Goal: Information Seeking & Learning: Learn about a topic

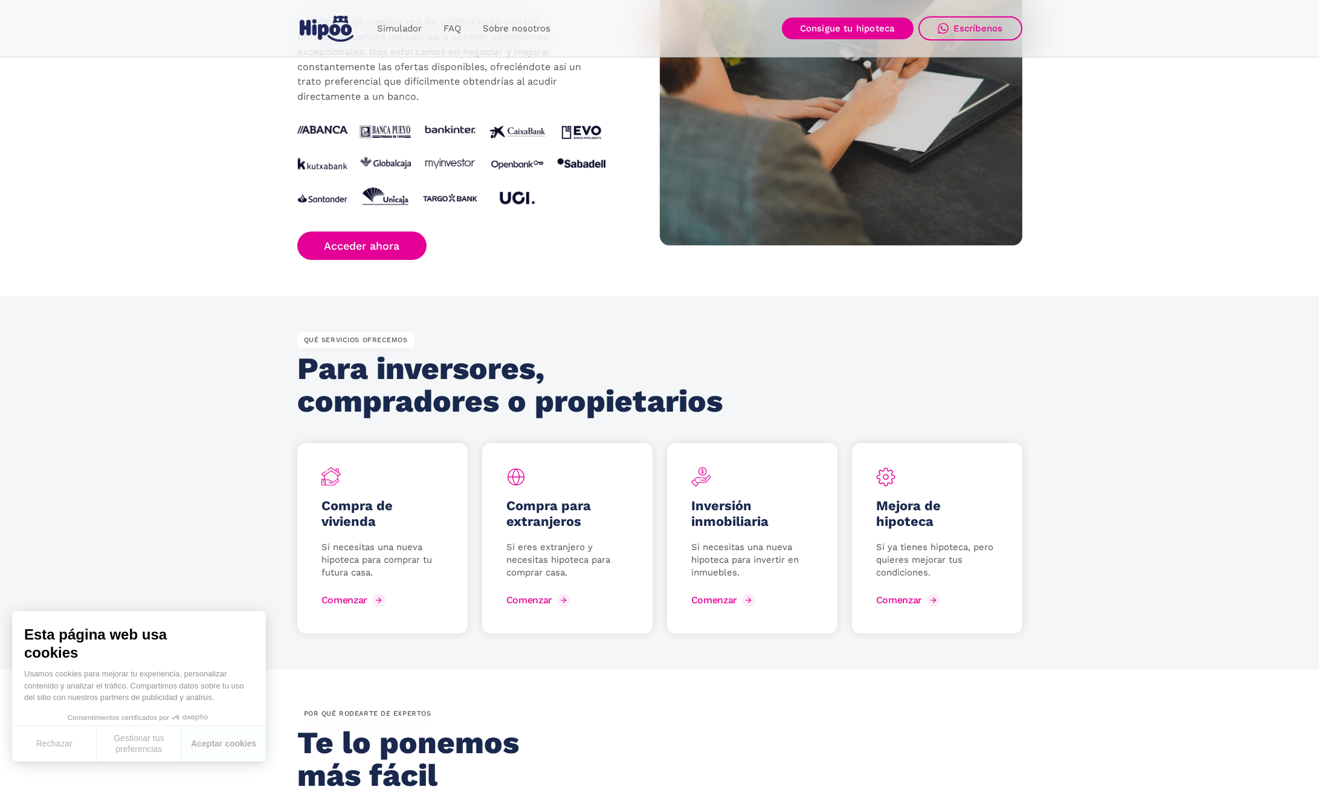
scroll to position [1316, 0]
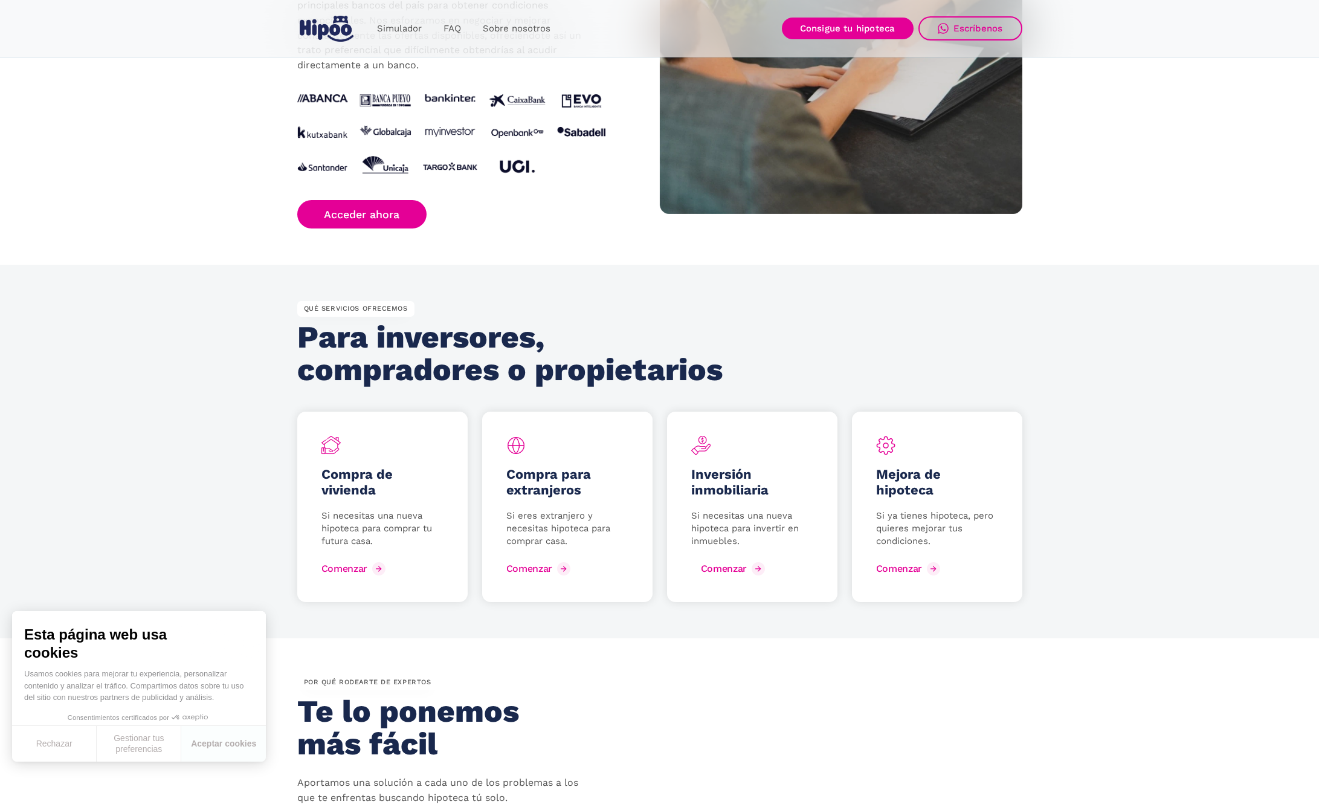
click at [732, 575] on link "Comenzar" at bounding box center [729, 568] width 77 height 19
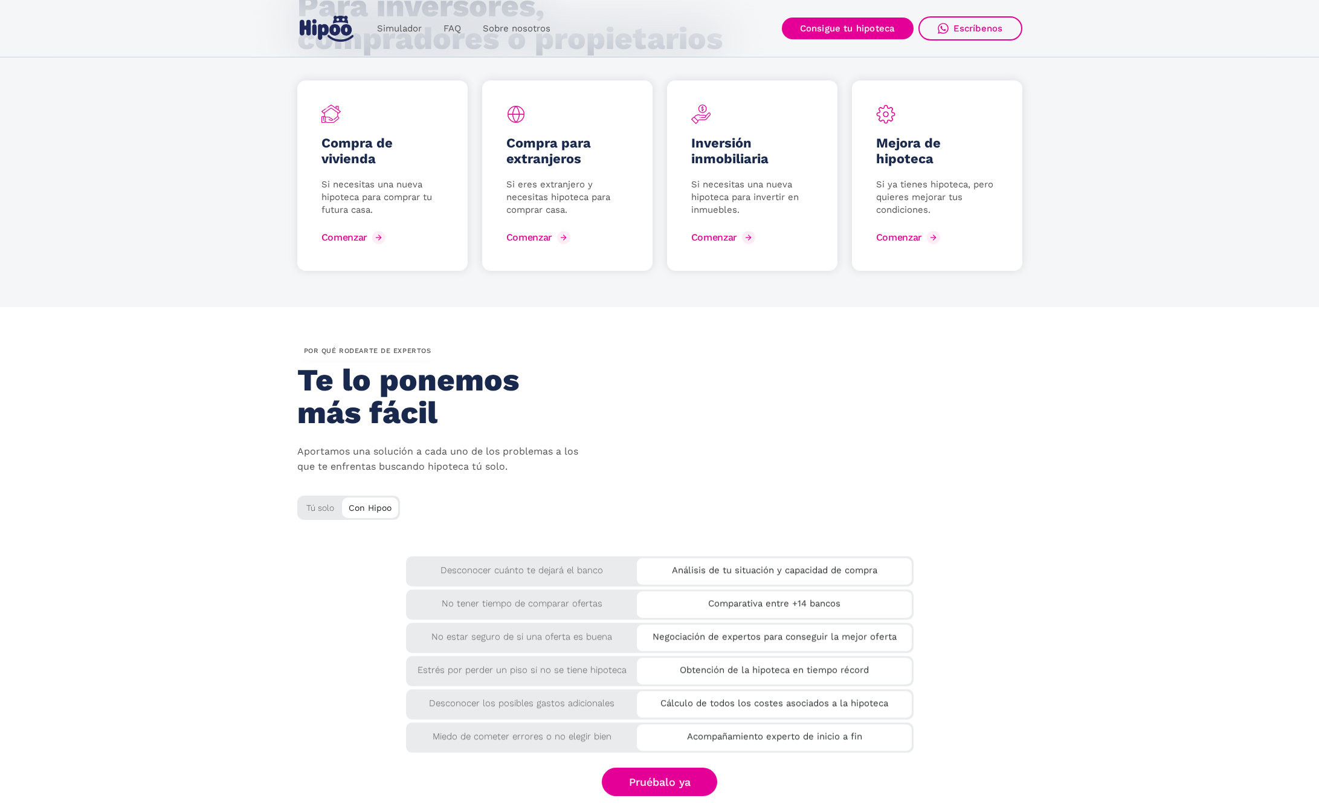
scroll to position [1858, 0]
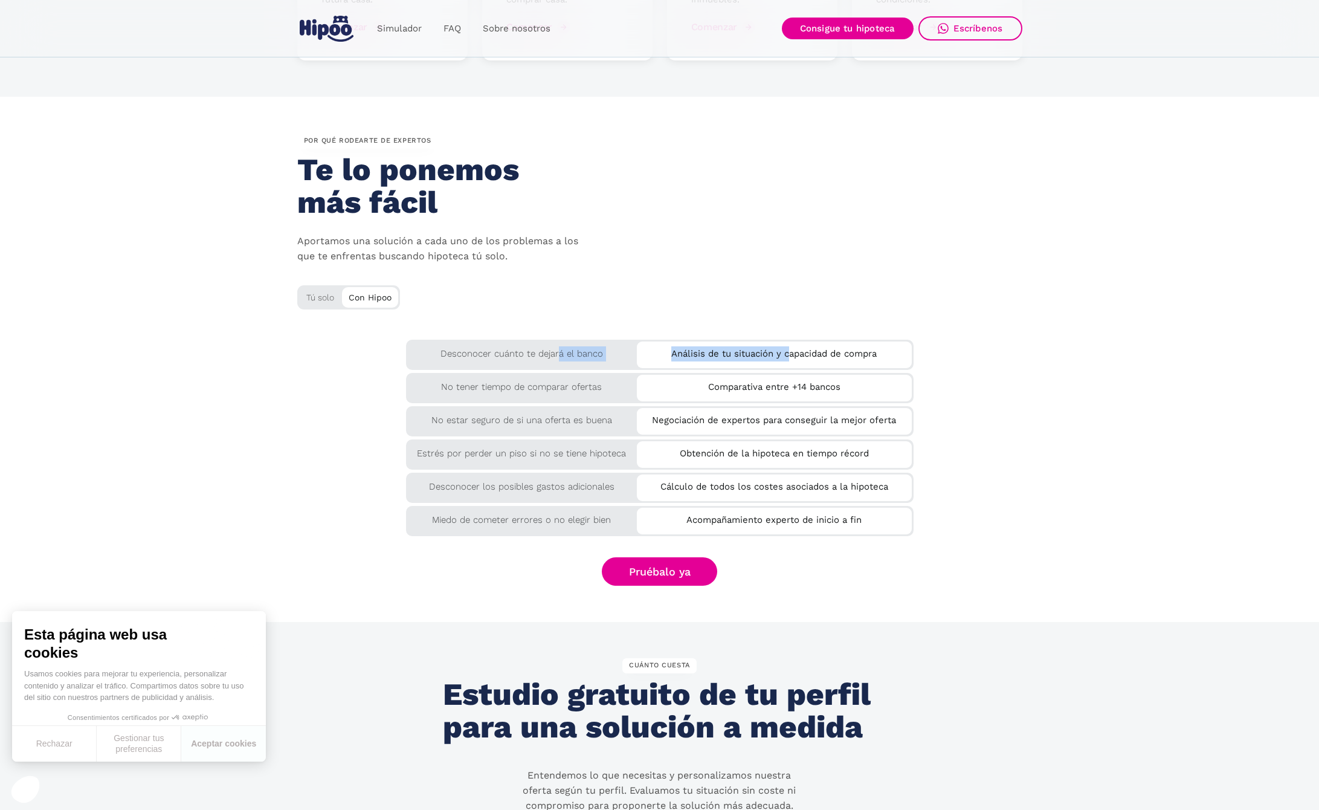
drag, startPoint x: 787, startPoint y: 358, endPoint x: 557, endPoint y: 358, distance: 229.6
click at [557, 358] on div "Desconocer cuánto te dejará el banco Análisis de tu situación y capacidad de co…" at bounding box center [659, 353] width 507 height 27
click at [482, 362] on div "Desconocer cuánto te dejará el banco" at bounding box center [659, 355] width 507 height 30
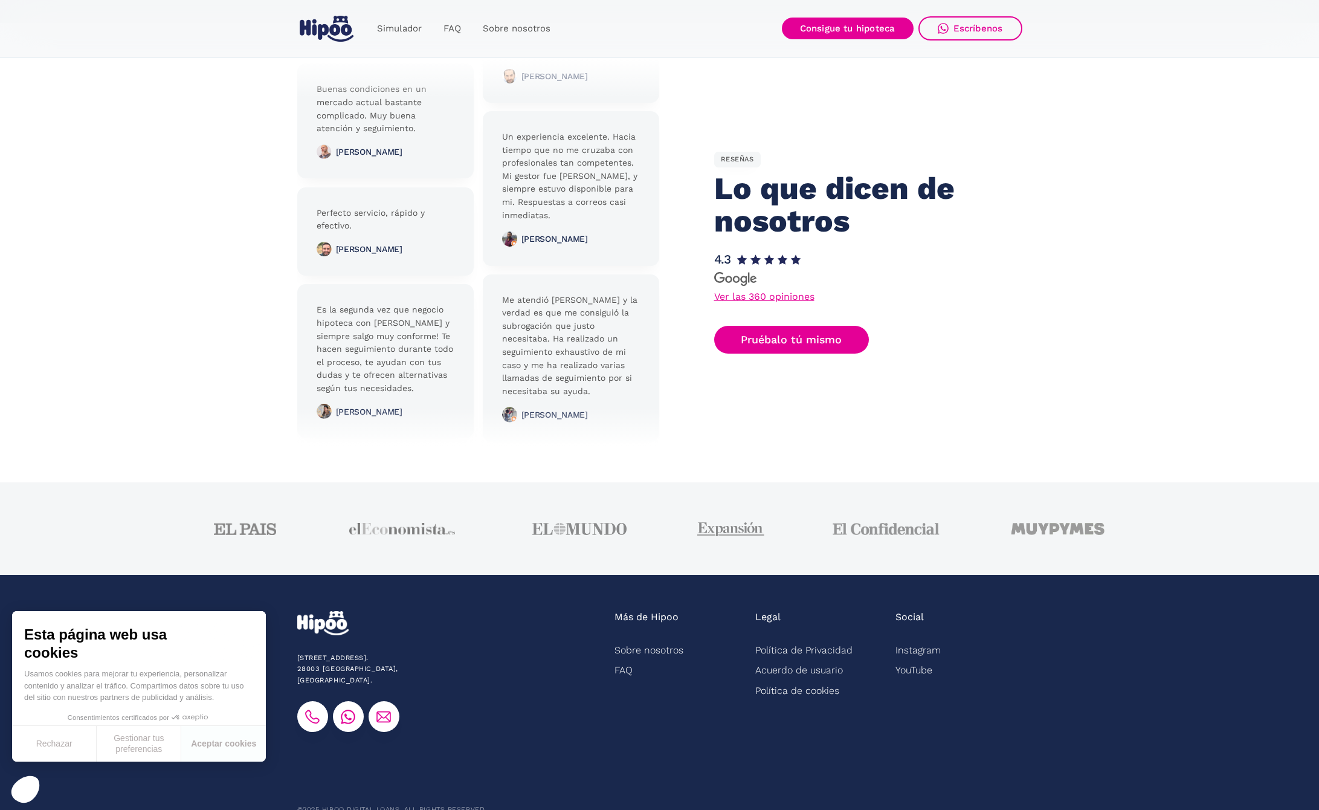
scroll to position [2757, 0]
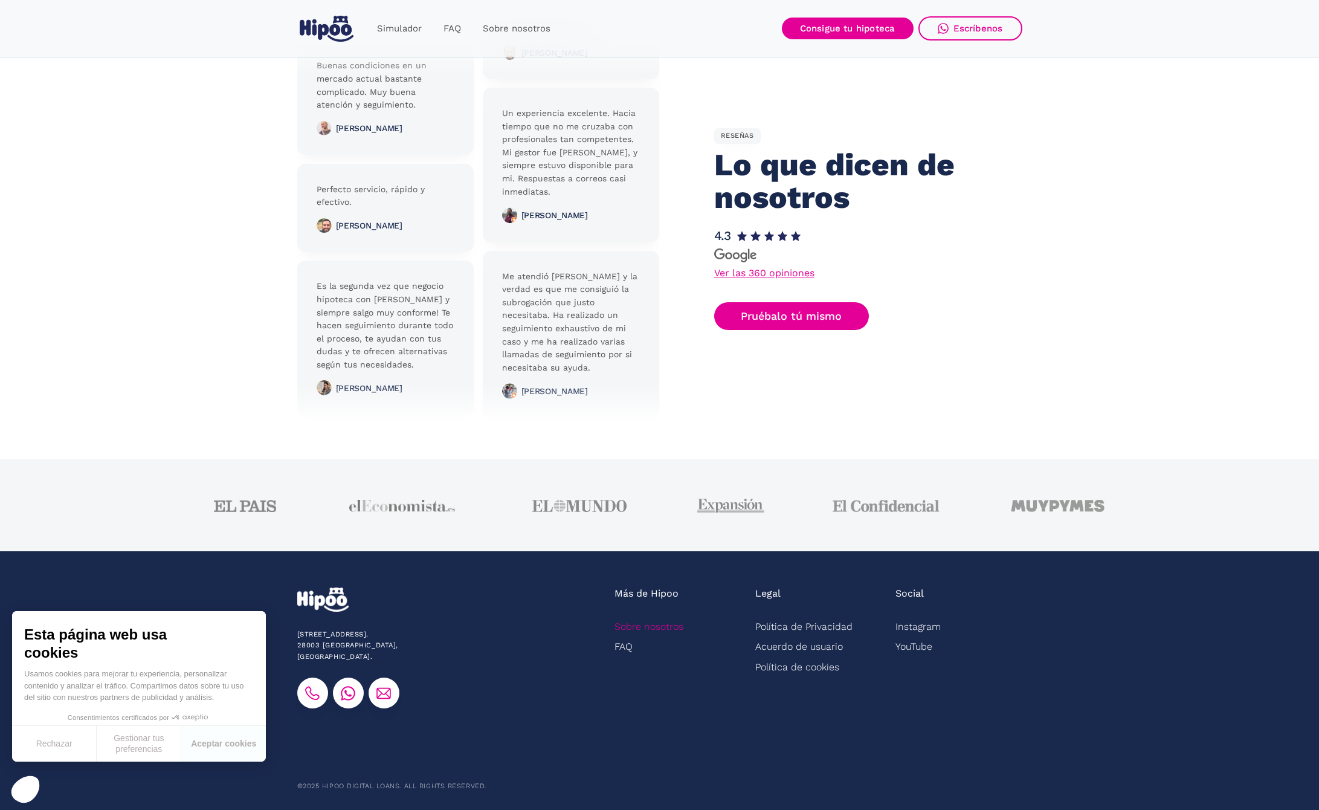
click at [646, 624] on link "Sobre nosotros" at bounding box center [648, 626] width 69 height 20
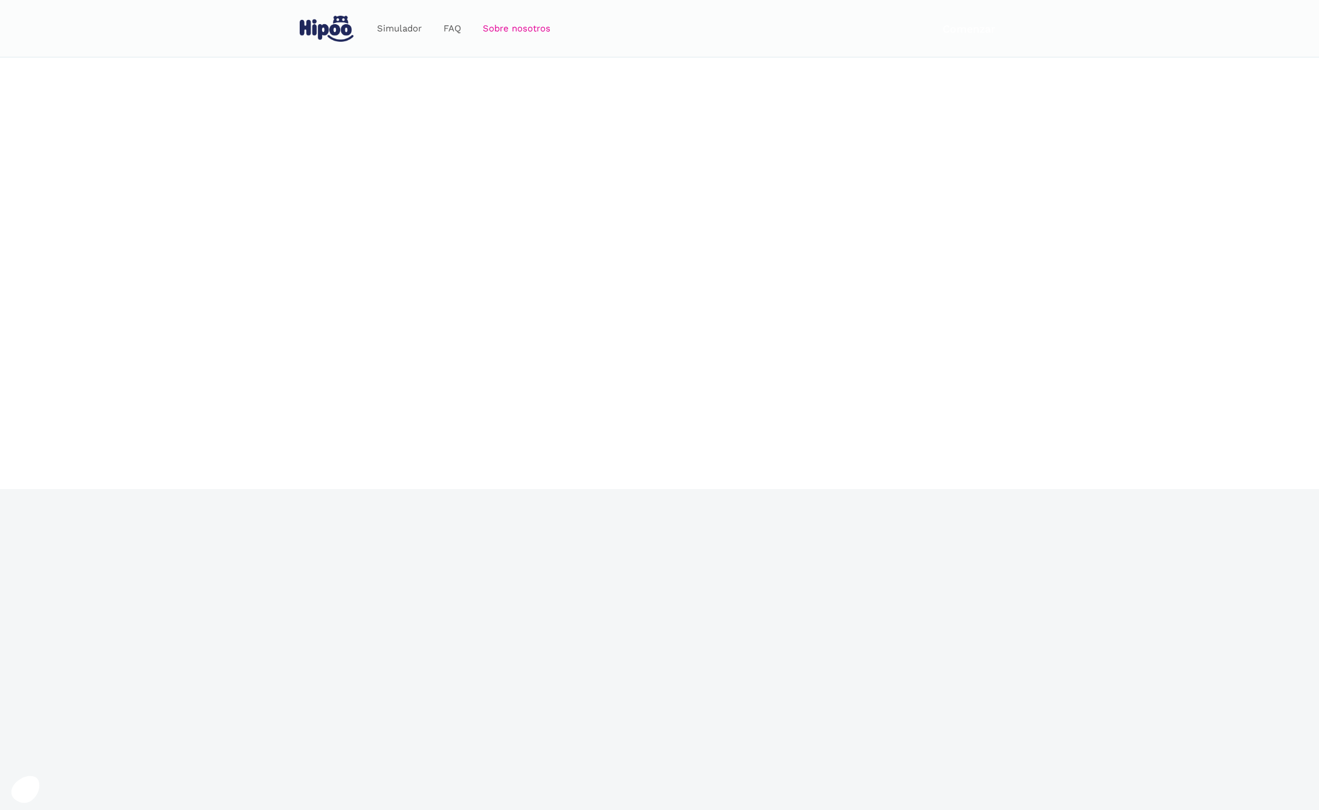
scroll to position [1628, 0]
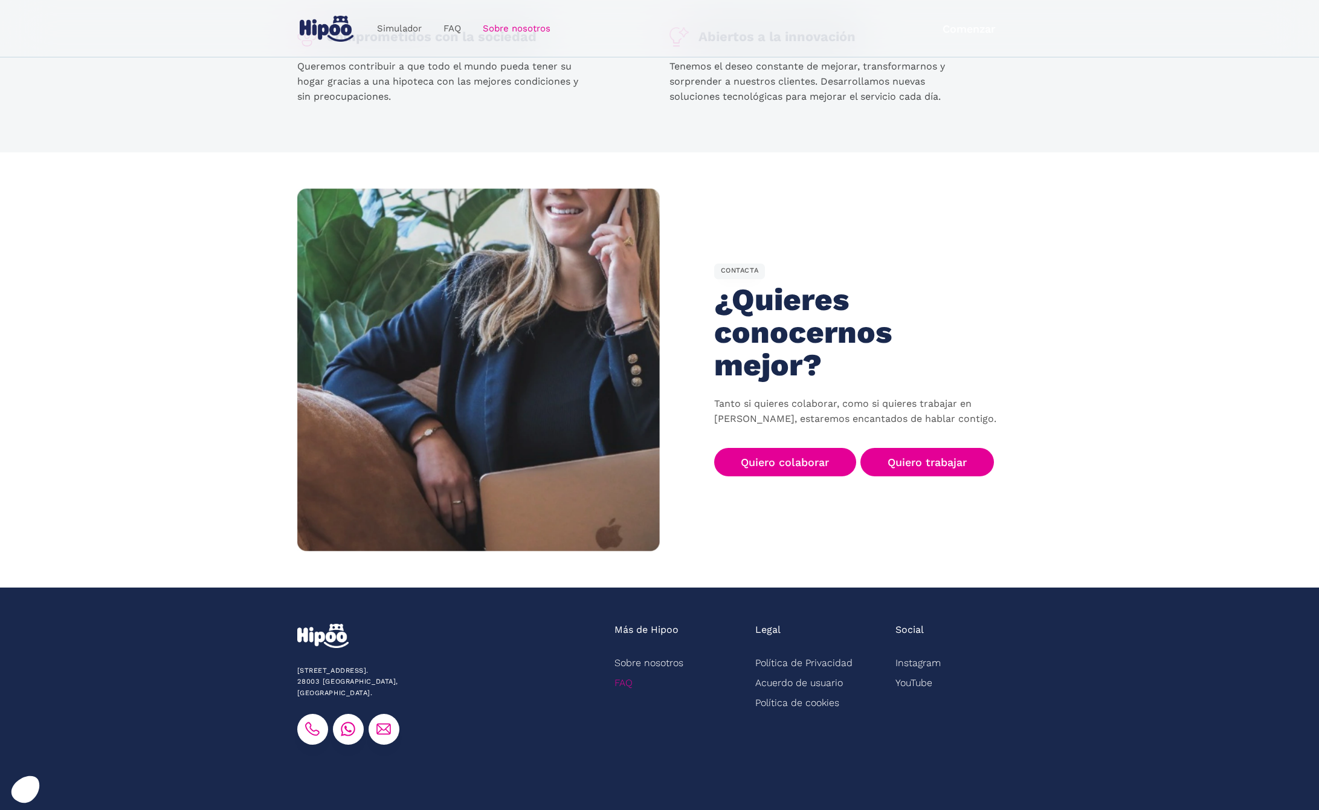
click at [628, 672] on link "FAQ" at bounding box center [623, 682] width 18 height 20
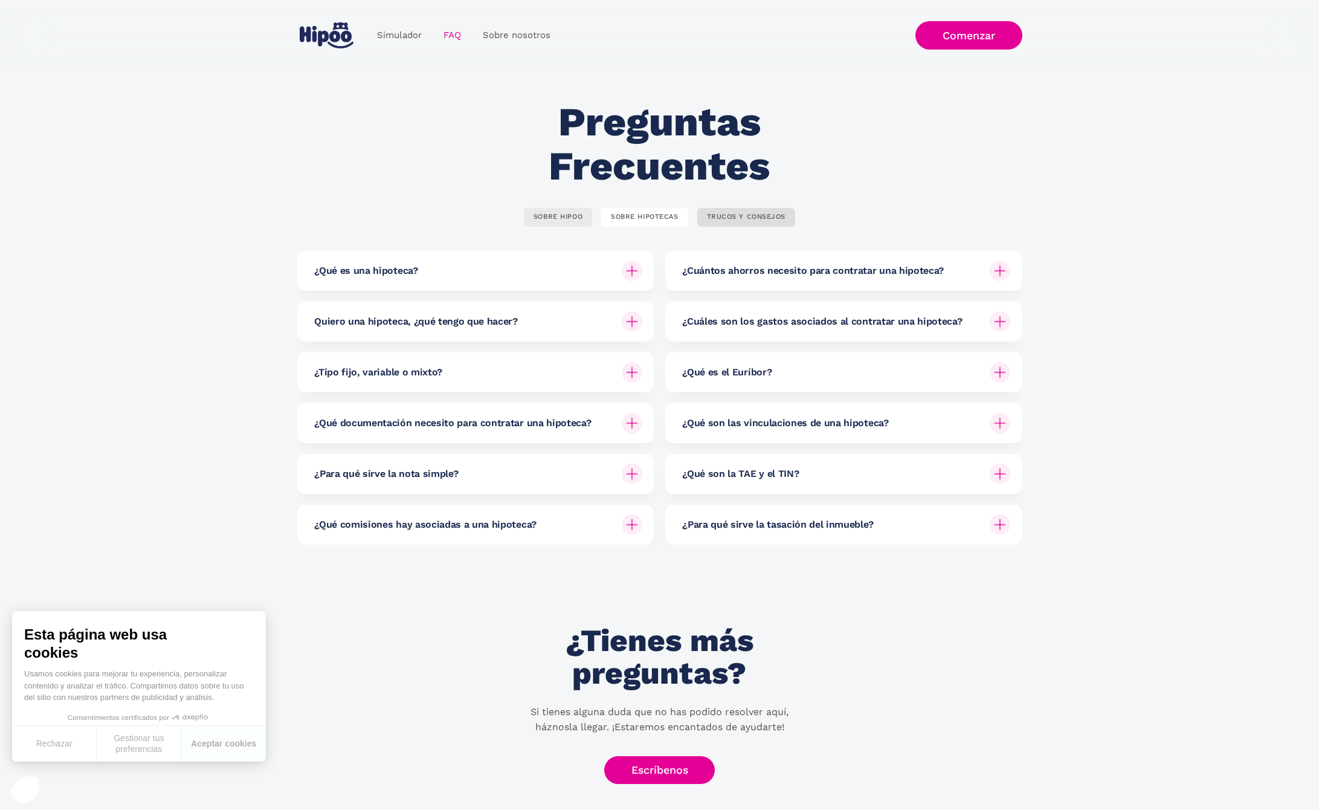
click at [561, 222] on link "SOBRE HIPOO" at bounding box center [558, 217] width 68 height 19
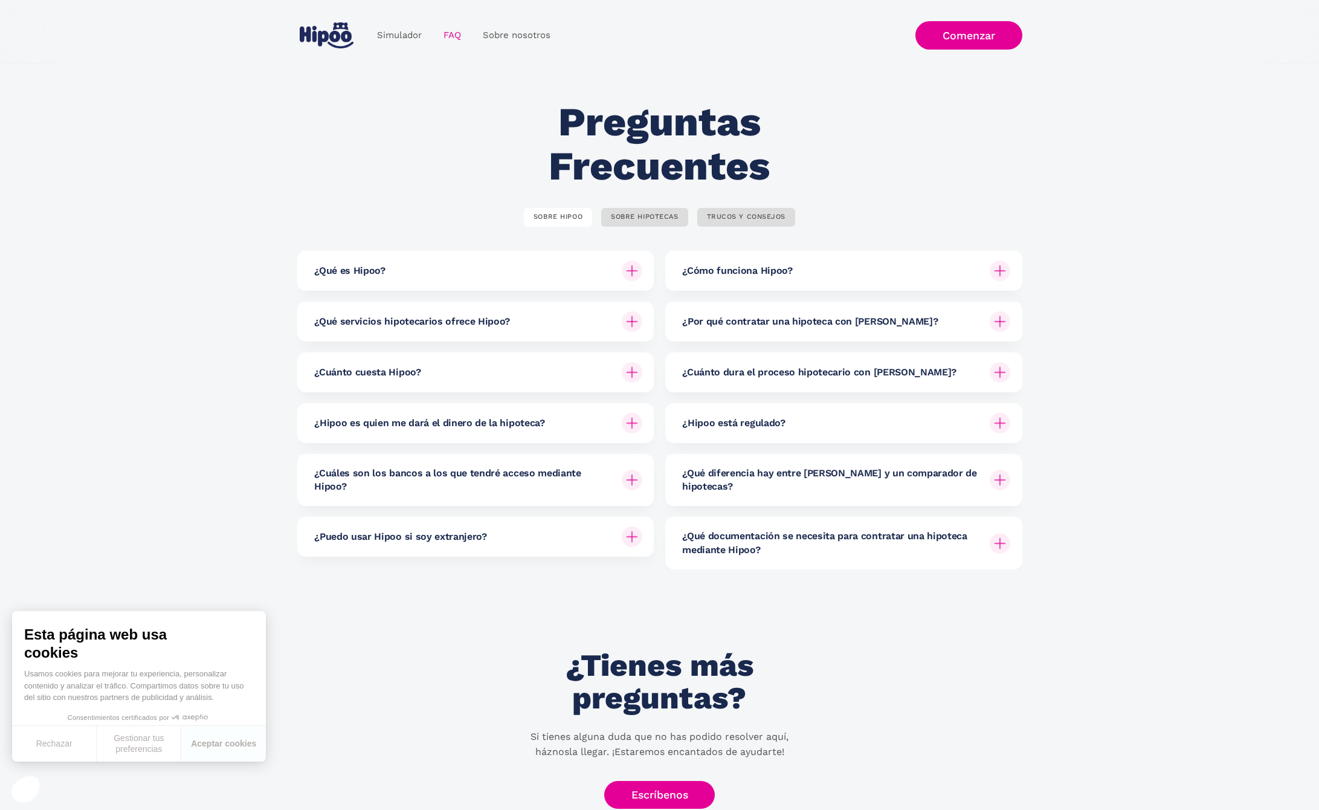
click at [463, 375] on div "¿Cuánto cuesta Hipoo?" at bounding box center [478, 372] width 328 height 40
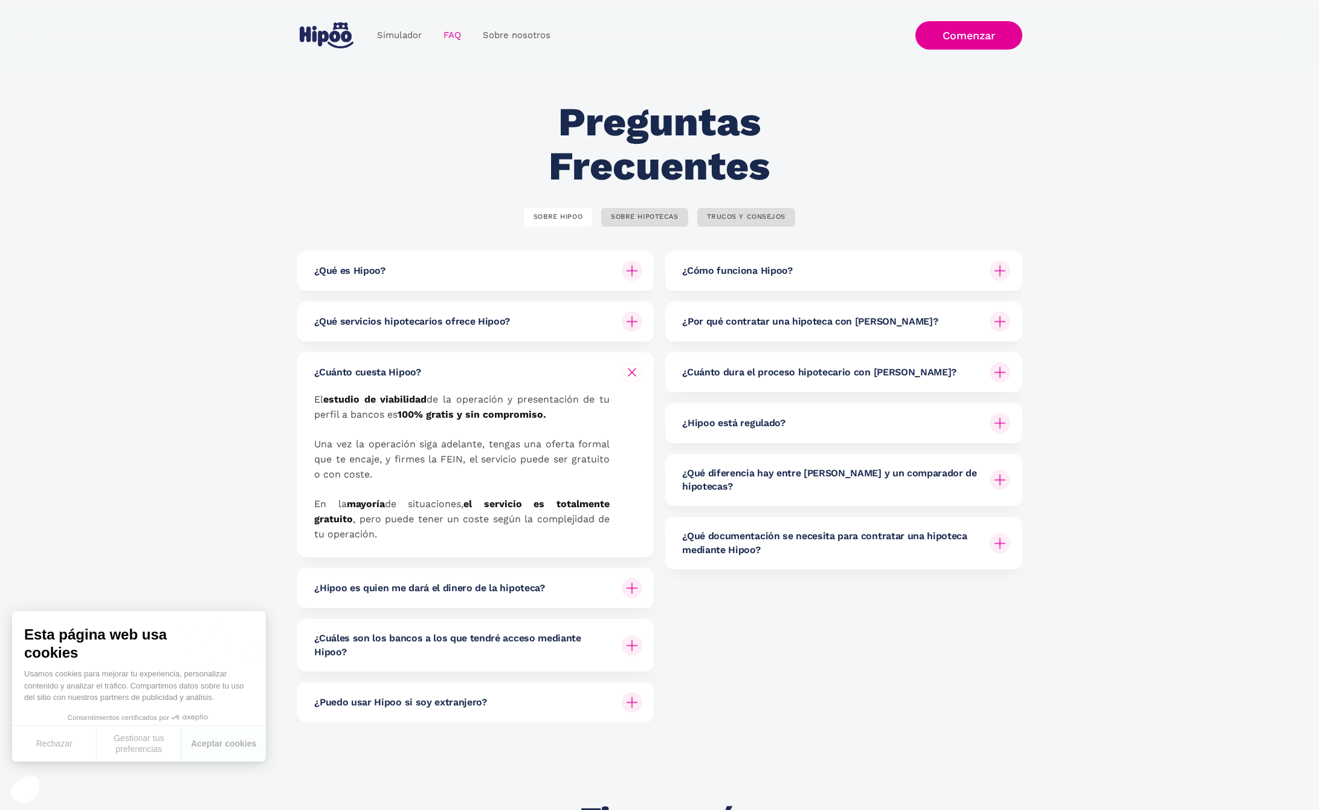
click at [459, 372] on div "¿Cuánto cuesta Hipoo?" at bounding box center [478, 372] width 328 height 40
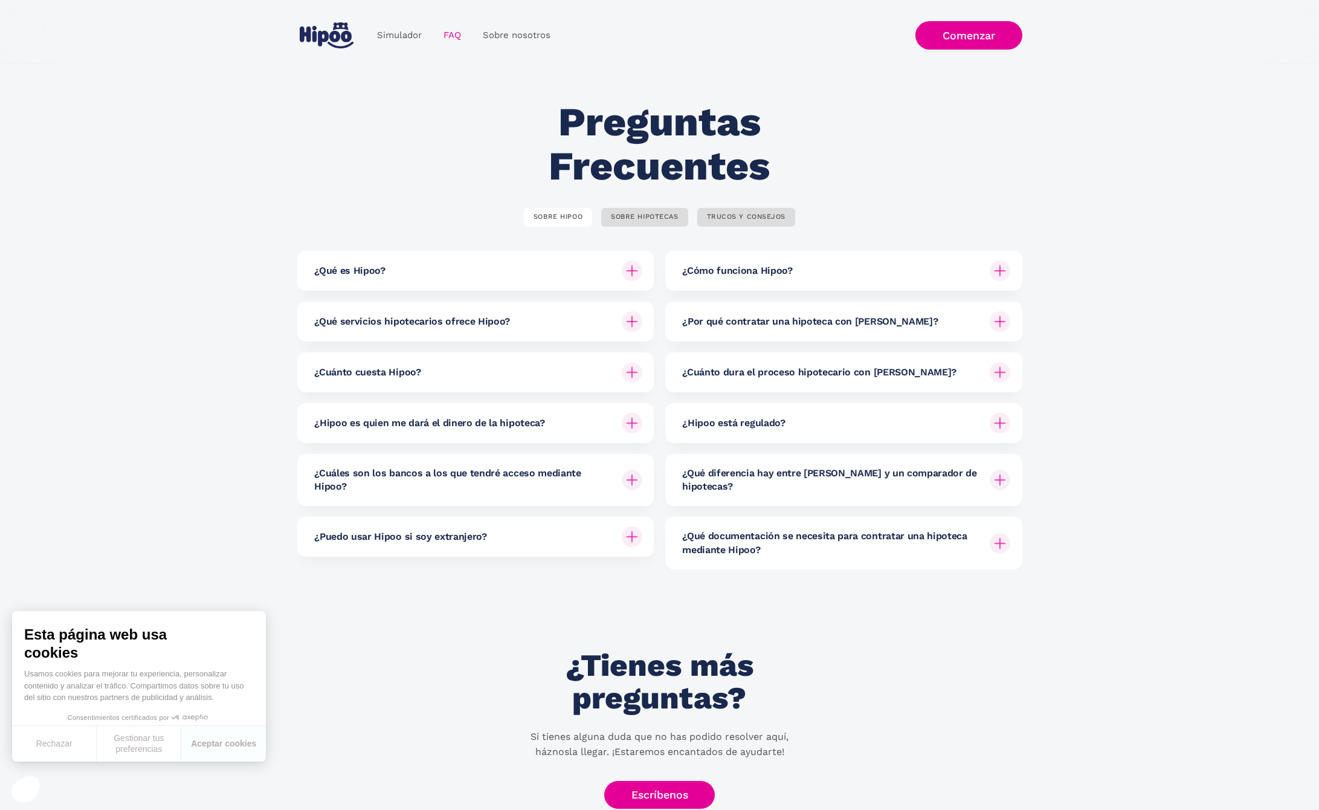
click at [538, 428] on h6 "¿Hipoo es quien me dará el dinero de la hipoteca?" at bounding box center [429, 422] width 230 height 13
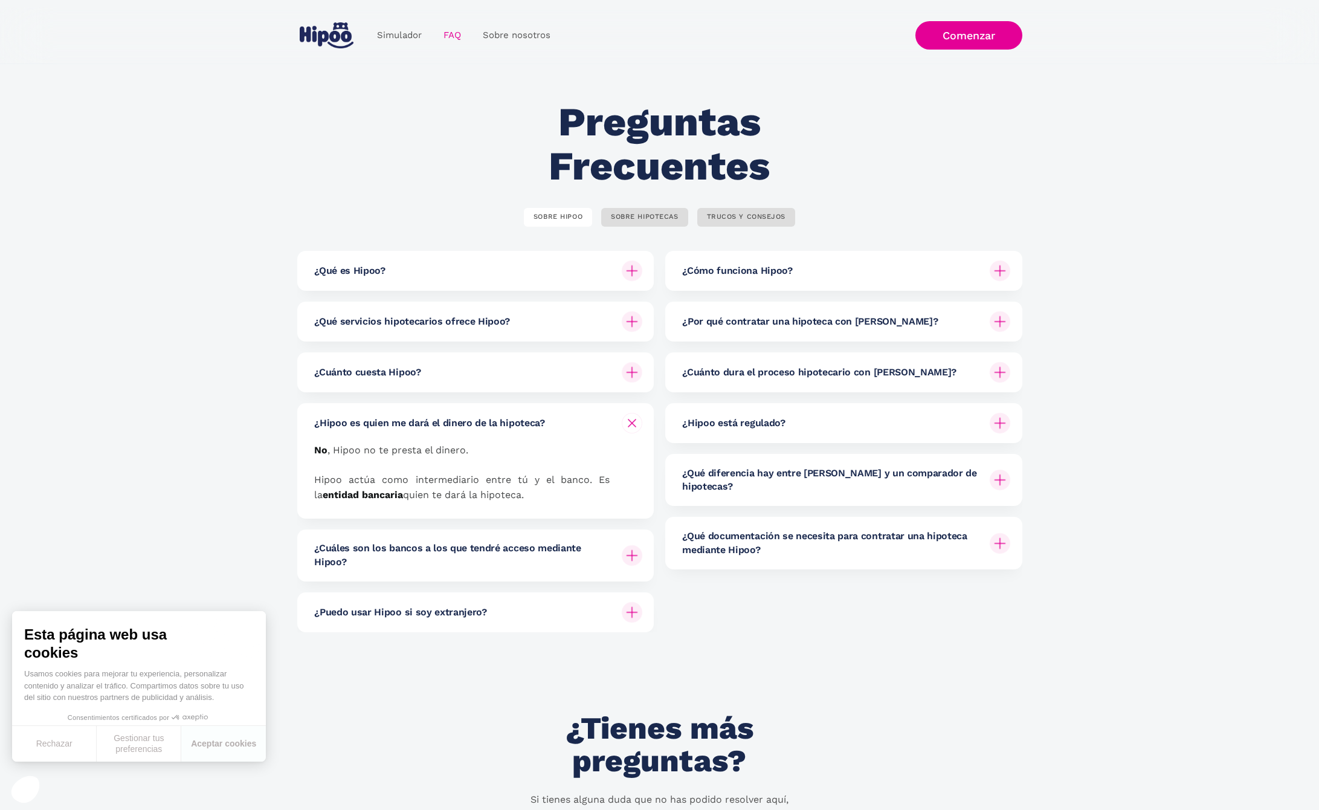
click at [538, 428] on h6 "¿Hipoo es quien me dará el dinero de la hipoteca?" at bounding box center [429, 422] width 230 height 13
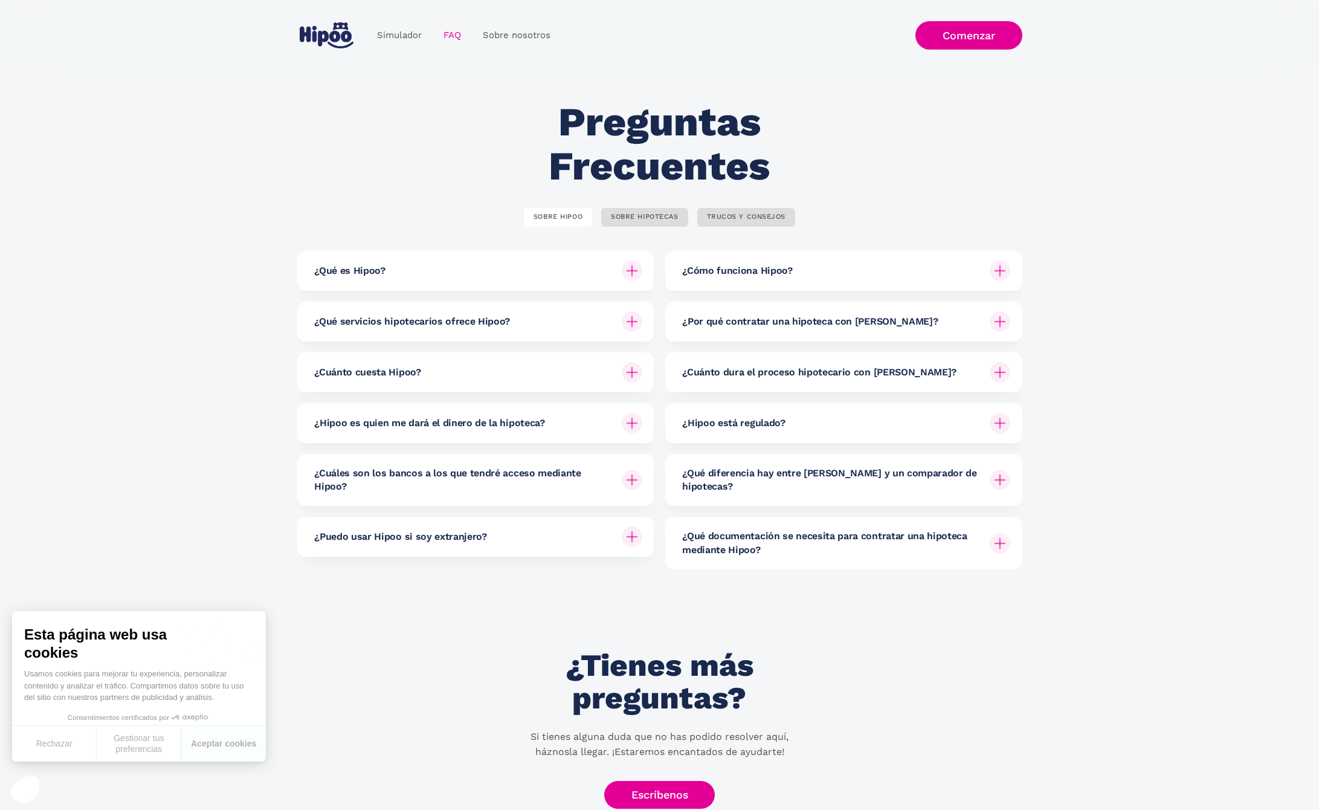
click at [901, 279] on div "¿Cómo funciona Hipoo?" at bounding box center [846, 271] width 328 height 40
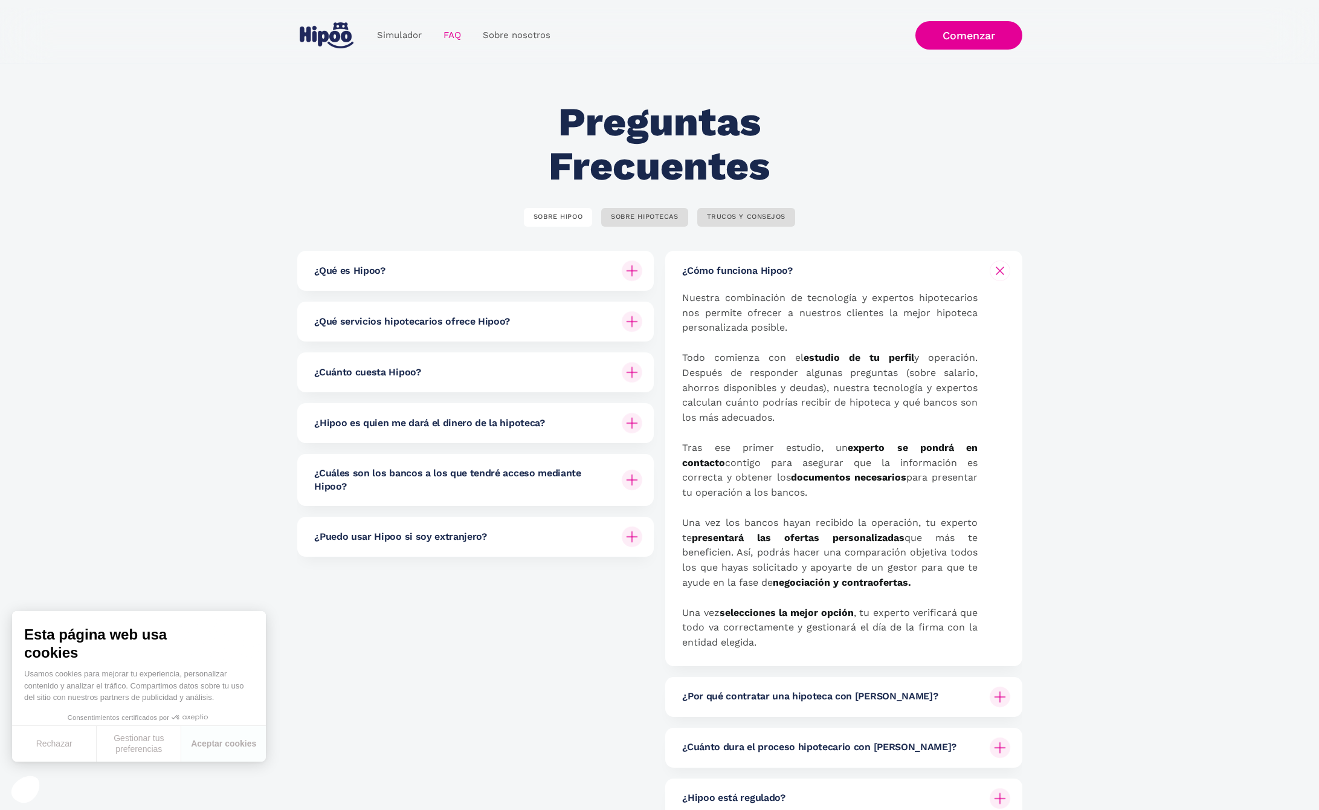
click at [901, 279] on div "¿Cómo funciona Hipoo?" at bounding box center [846, 271] width 328 height 40
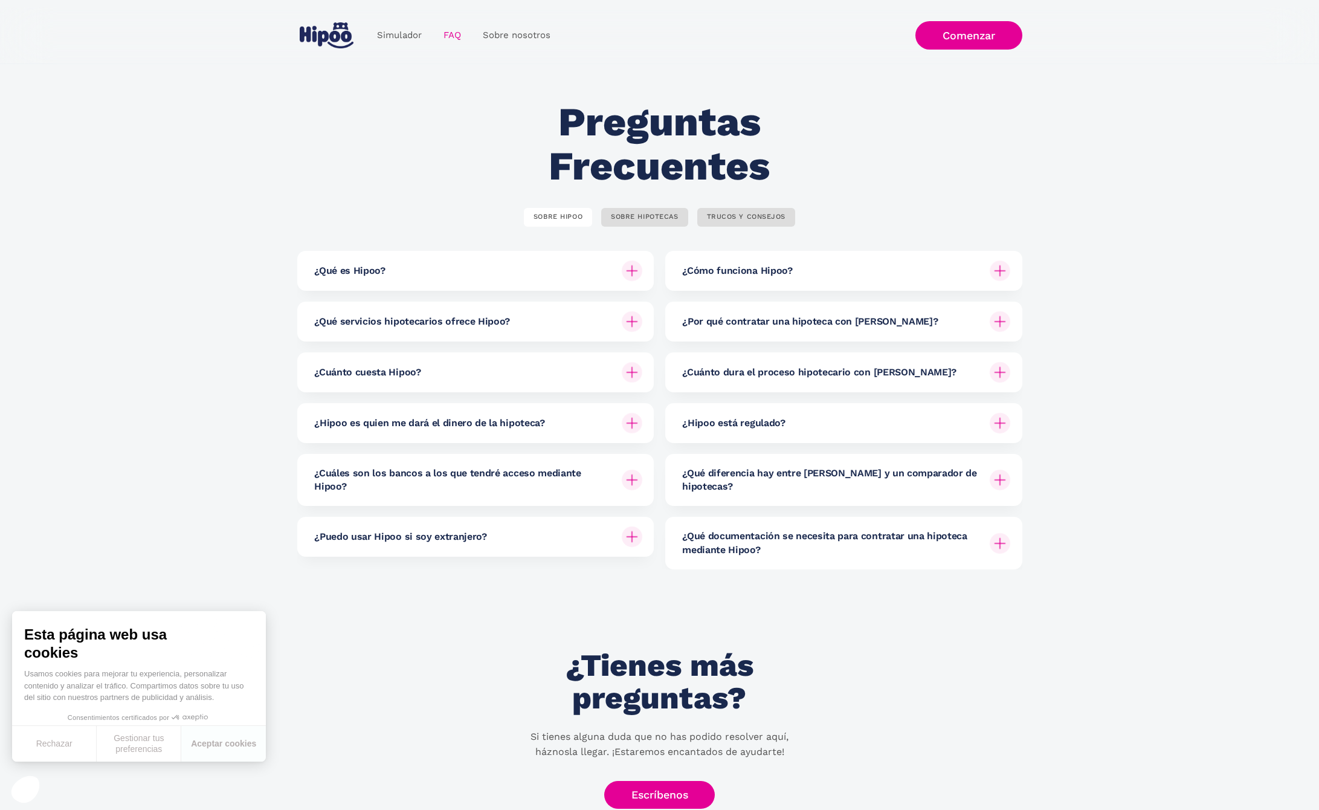
click at [779, 433] on div "¿Hipoo está regulado?" at bounding box center [846, 423] width 328 height 40
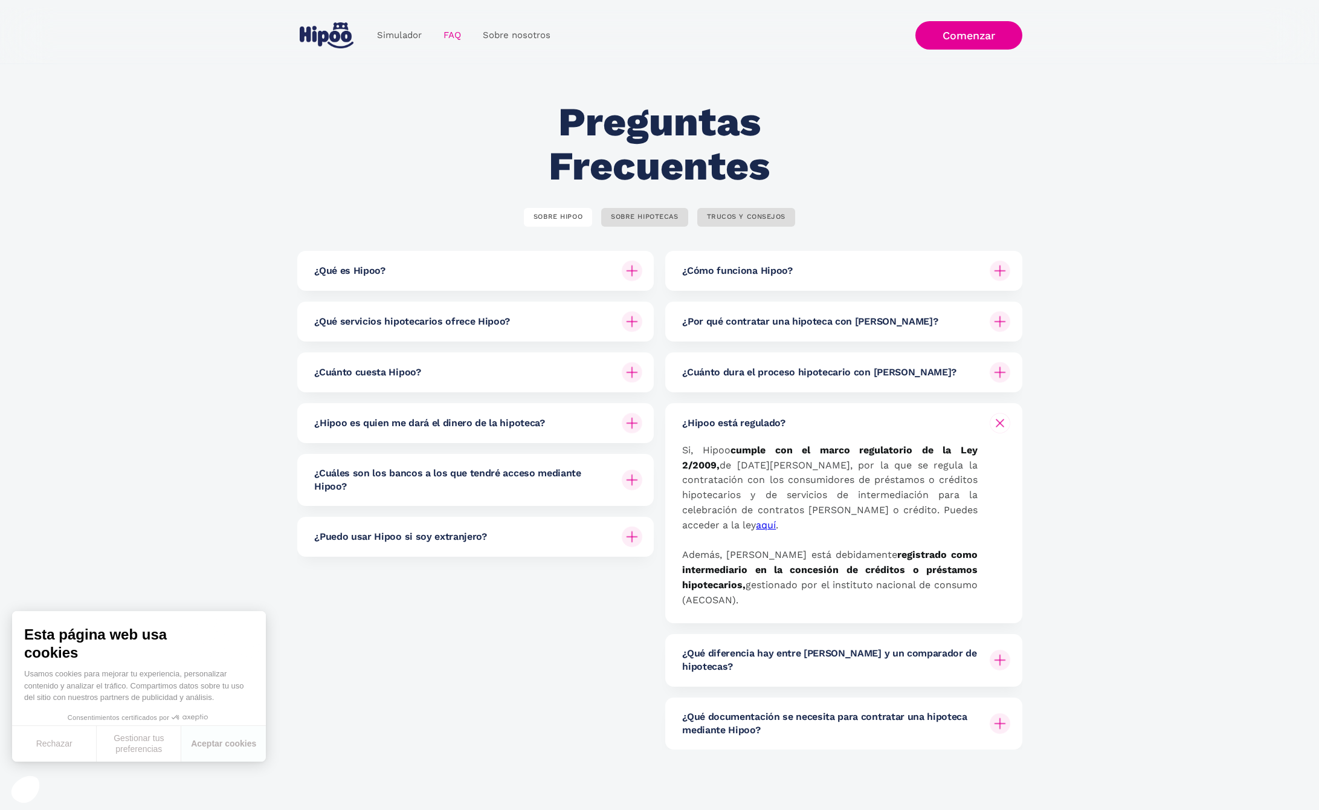
click at [783, 425] on h6 "¿Hipoo está regulado?" at bounding box center [733, 422] width 103 height 13
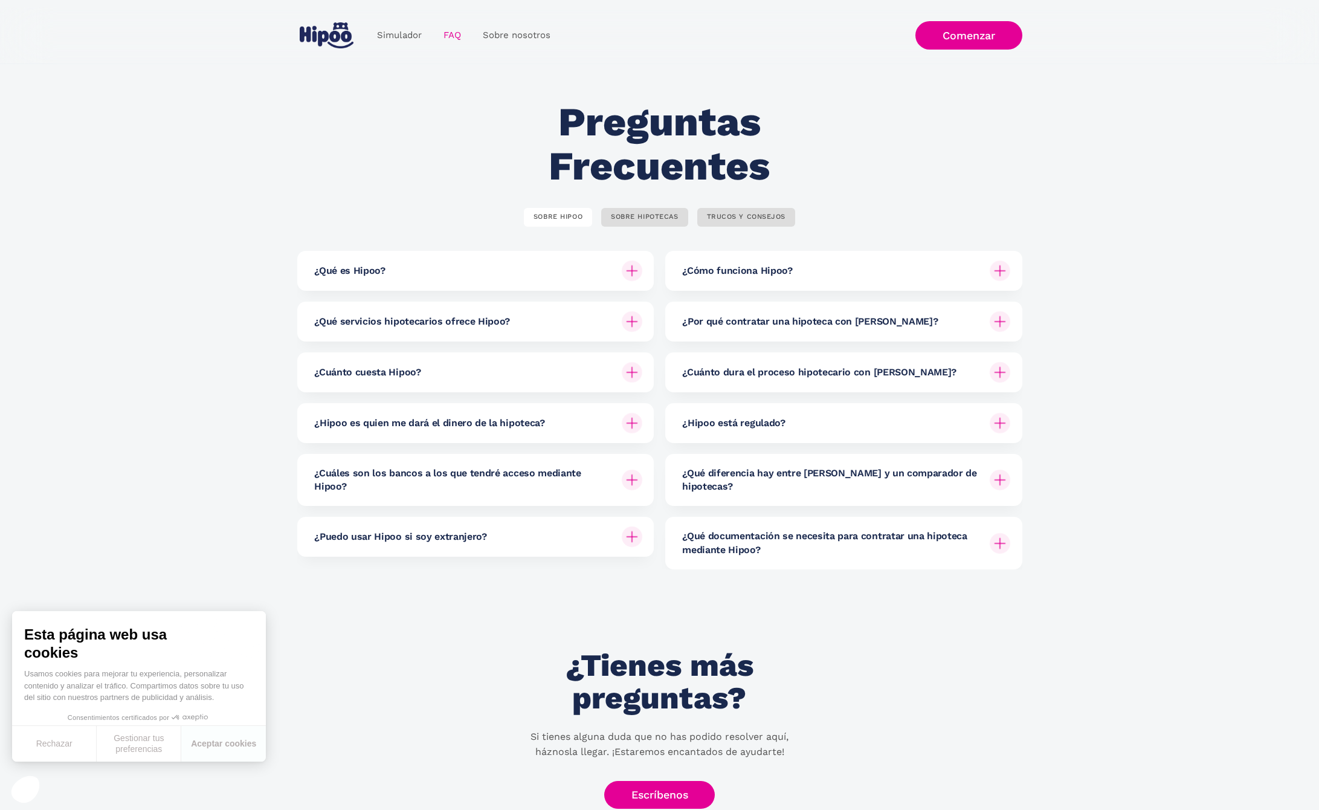
click at [445, 428] on h6 "¿Hipoo es quien me dará el dinero de la hipoteca?" at bounding box center [429, 422] width 230 height 13
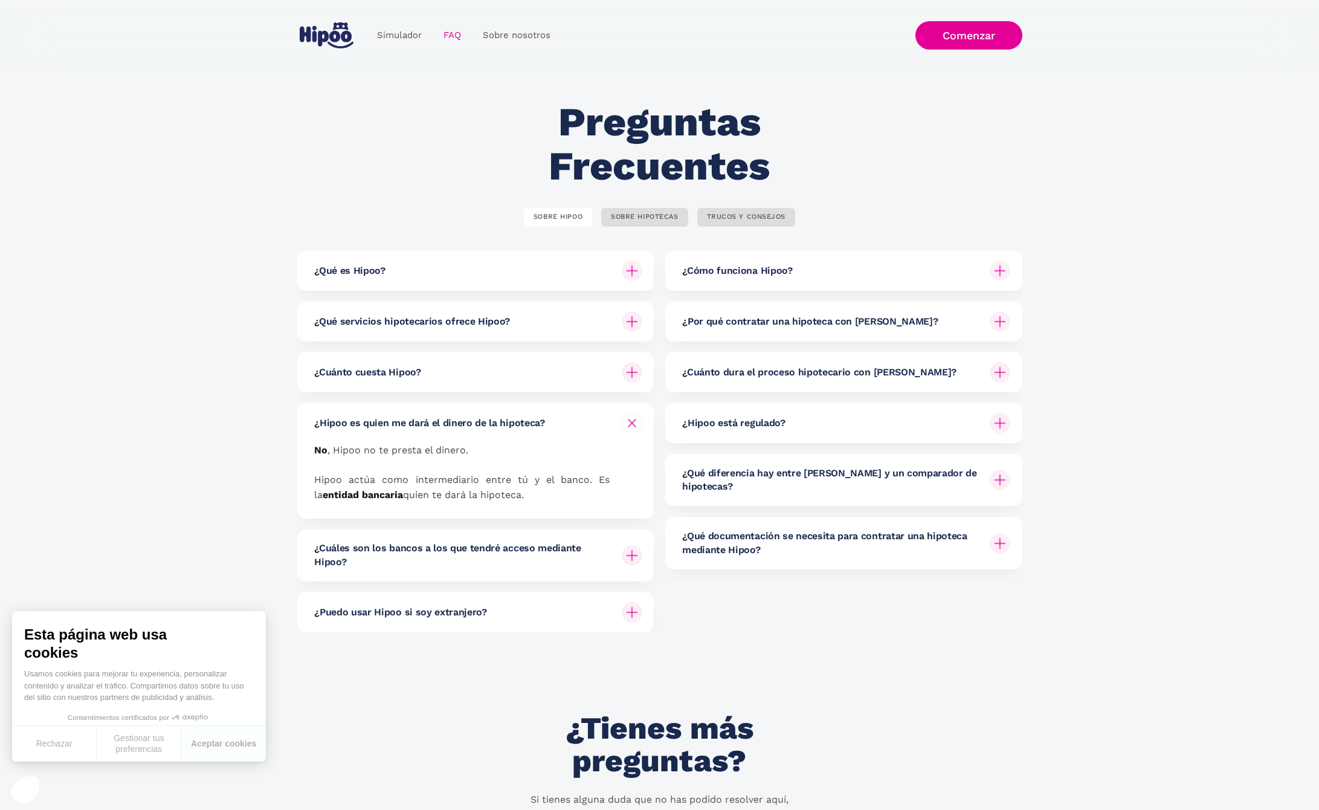
click at [465, 379] on div "¿Cuánto cuesta Hipoo?" at bounding box center [478, 372] width 328 height 40
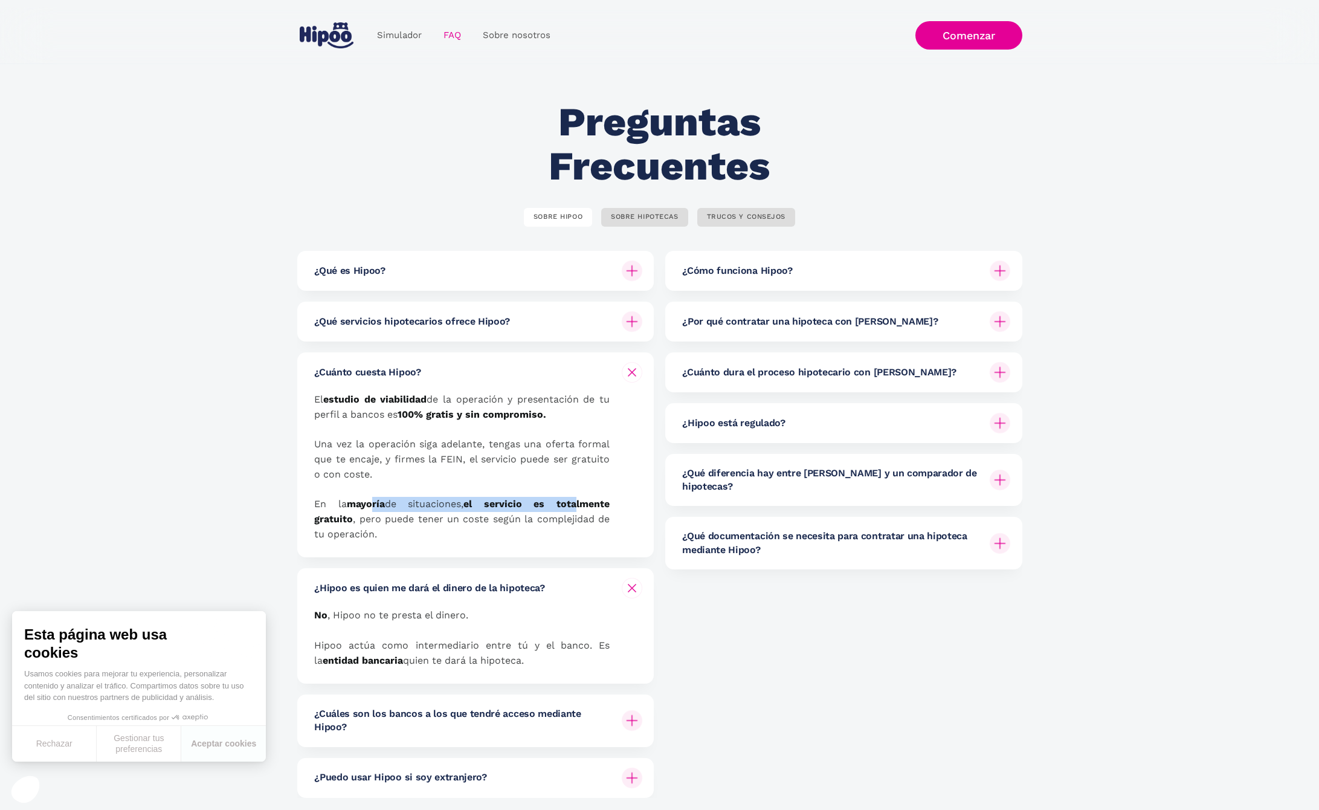
drag, startPoint x: 373, startPoint y: 503, endPoint x: 577, endPoint y: 504, distance: 203.6
click at [577, 504] on p "El estudio de viabilidad de la operación y presentación de tu perfil a bancos e…" at bounding box center [461, 467] width 295 height 150
click at [737, 223] on link "TRUCOS Y CONSEJOS" at bounding box center [746, 217] width 98 height 19
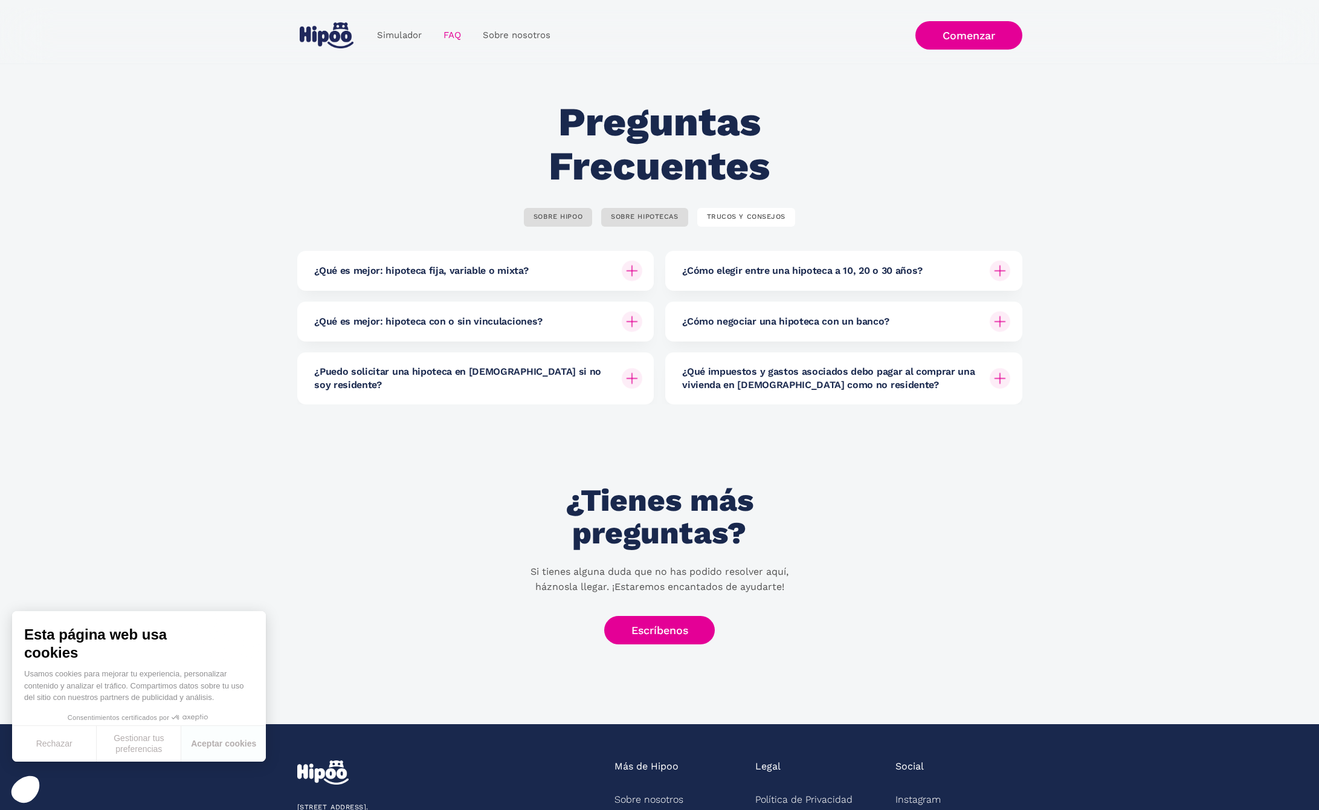
click at [471, 326] on h6 "¿Qué es mejor: hipoteca con o sin vinculaciones?" at bounding box center [428, 321] width 228 height 13
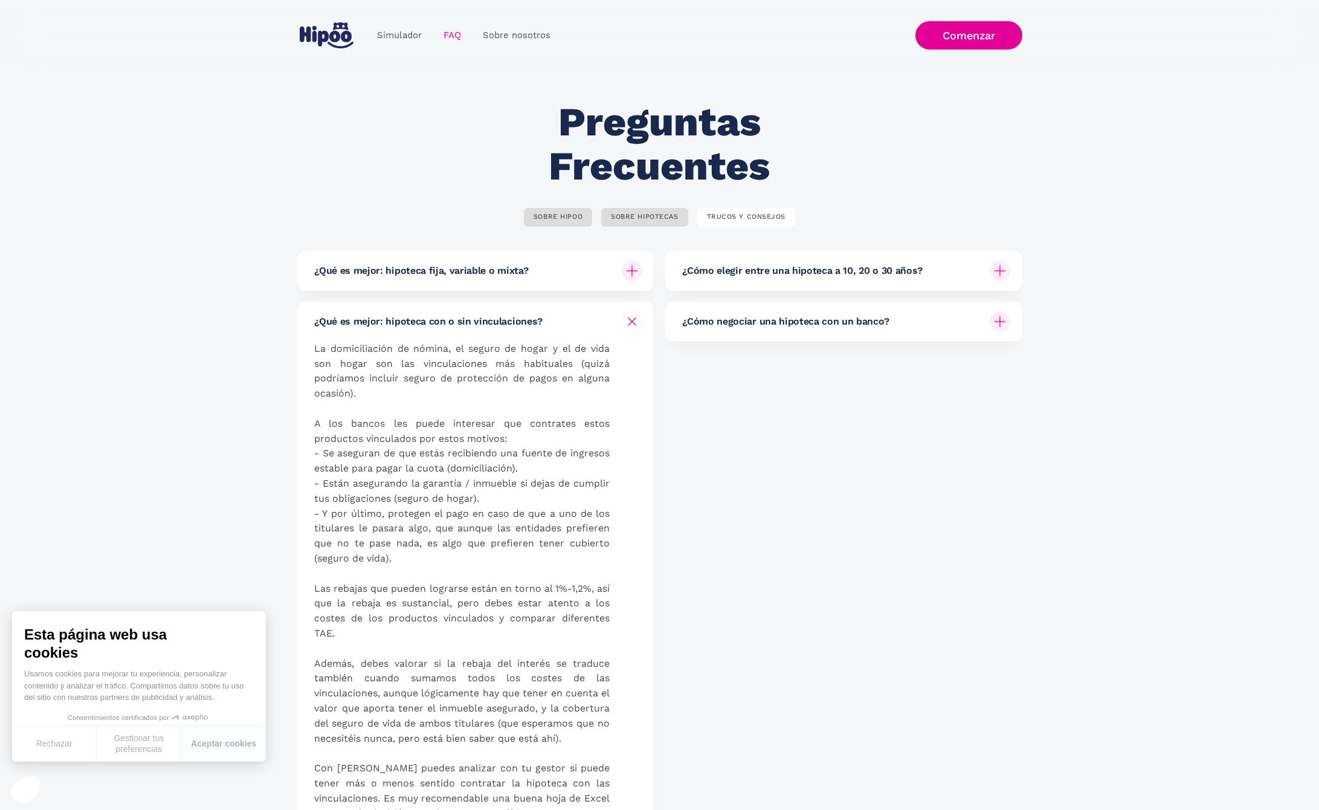
click at [471, 325] on h6 "¿Qué es mejor: hipoteca con o sin vinculaciones?" at bounding box center [428, 321] width 228 height 13
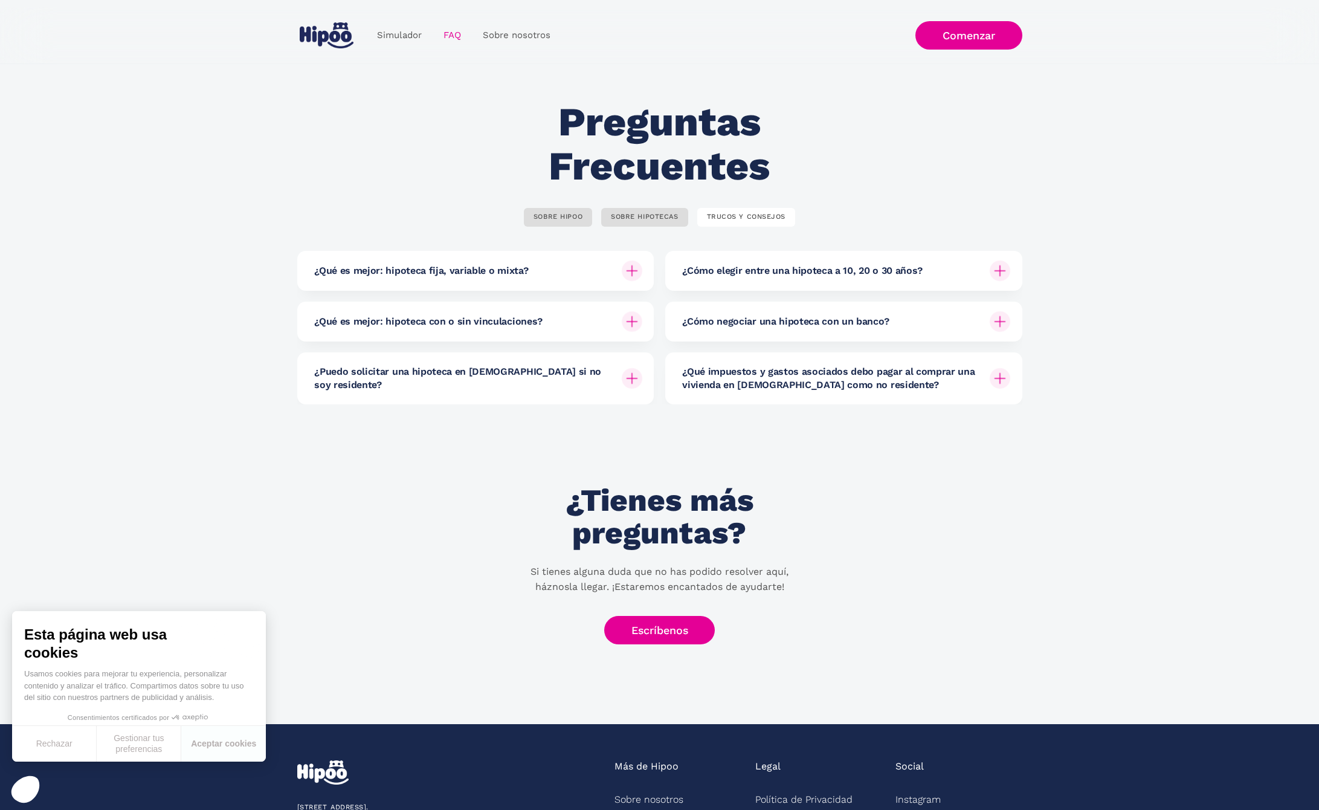
click at [826, 321] on h6 "¿Cómo negociar una hipoteca con un banco?" at bounding box center [785, 321] width 207 height 13
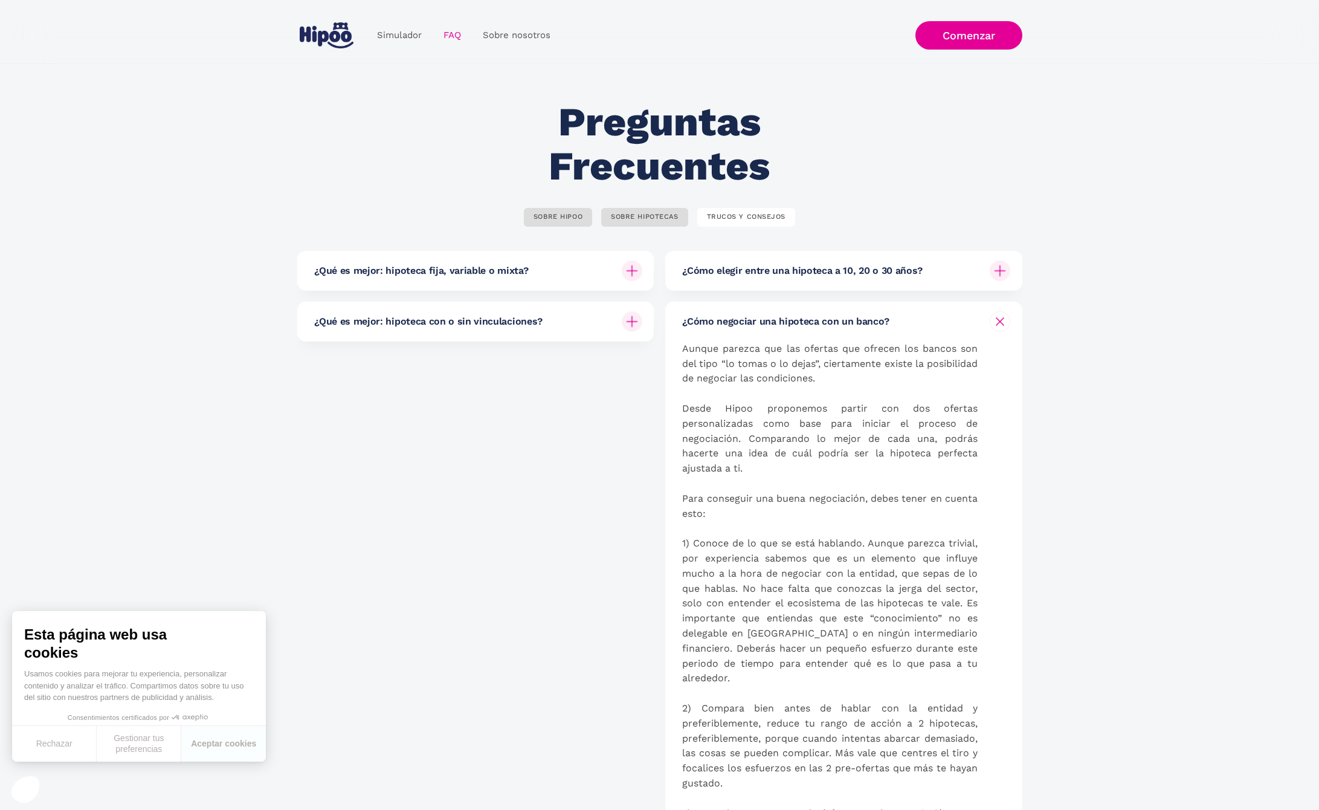
click at [955, 323] on div "¿Cómo negociar una hipoteca con un banco?" at bounding box center [846, 321] width 328 height 40
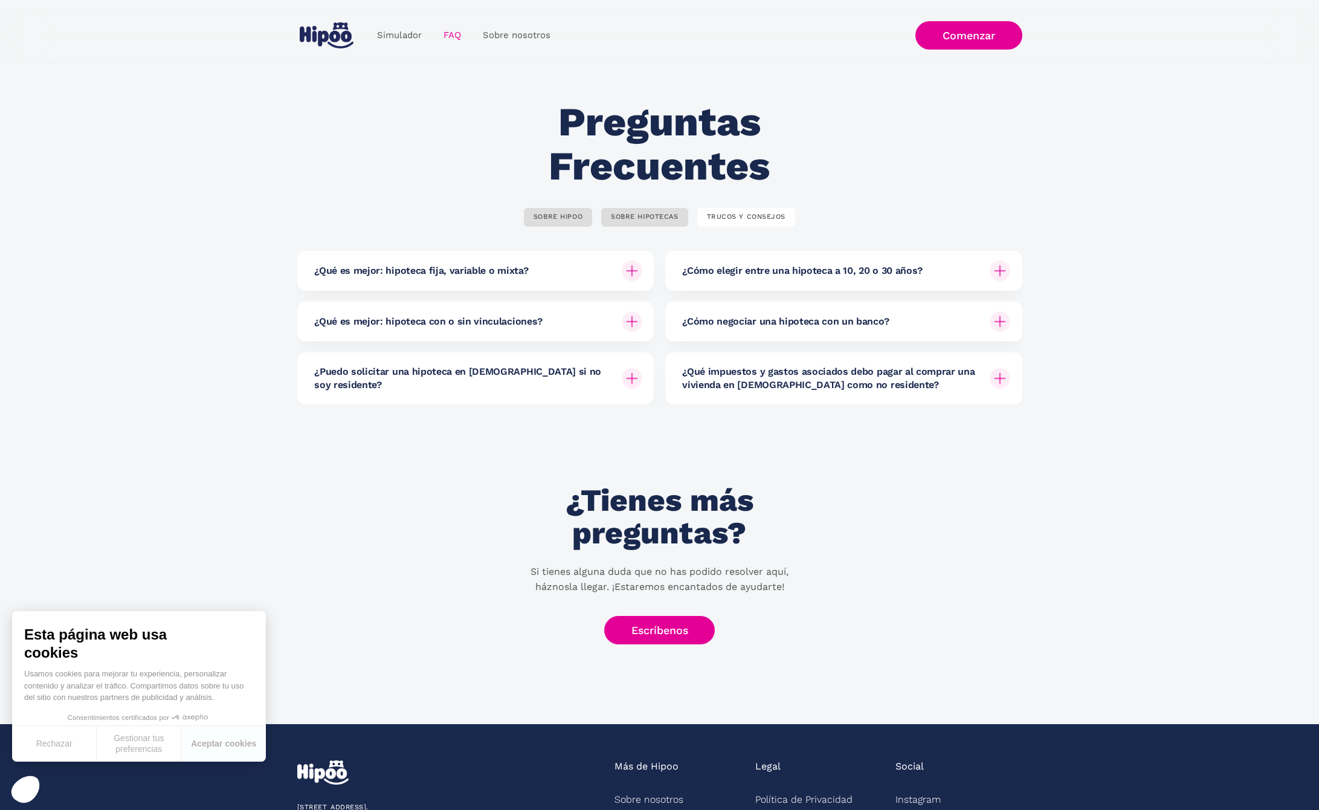
click at [831, 265] on h6 "¿Cómo elegir entre una hipoteca a 10, 20 o 30 años?" at bounding box center [802, 270] width 240 height 13
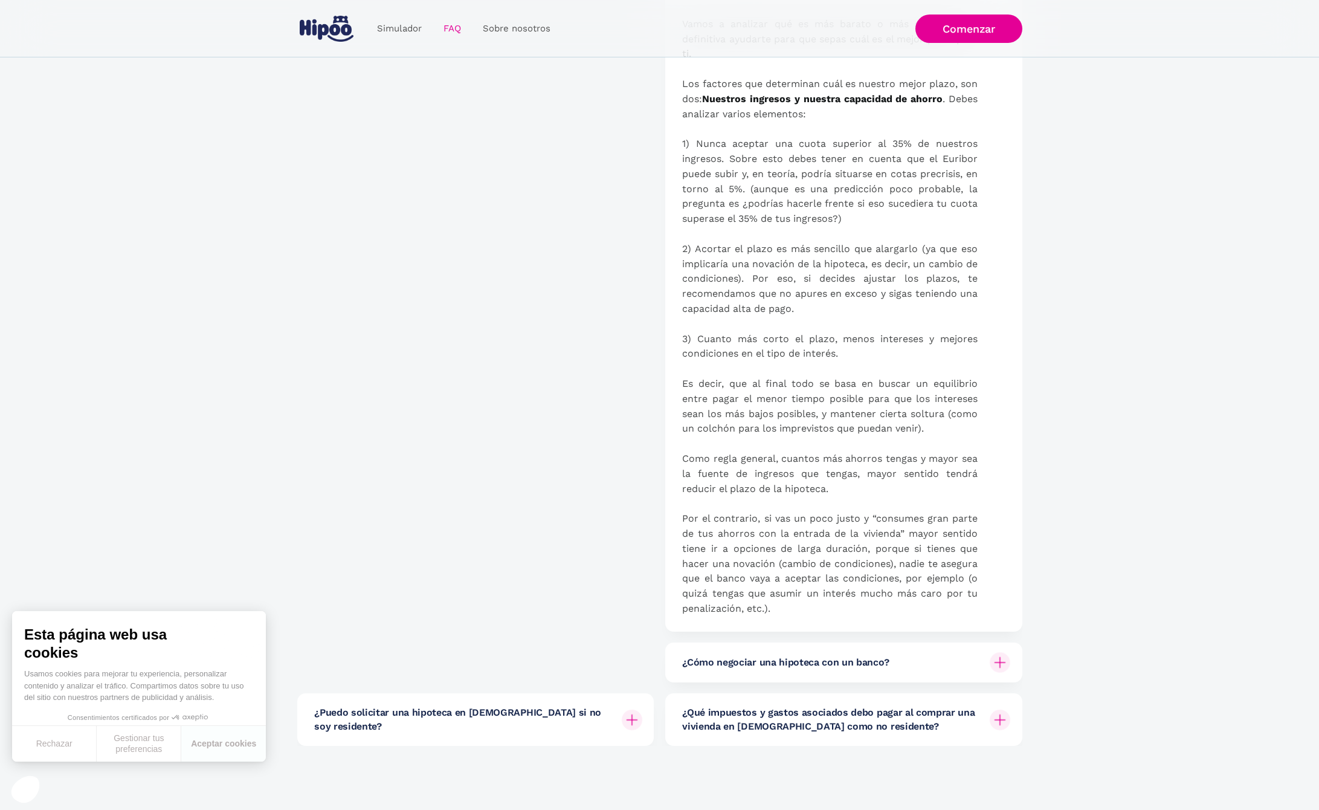
scroll to position [543, 0]
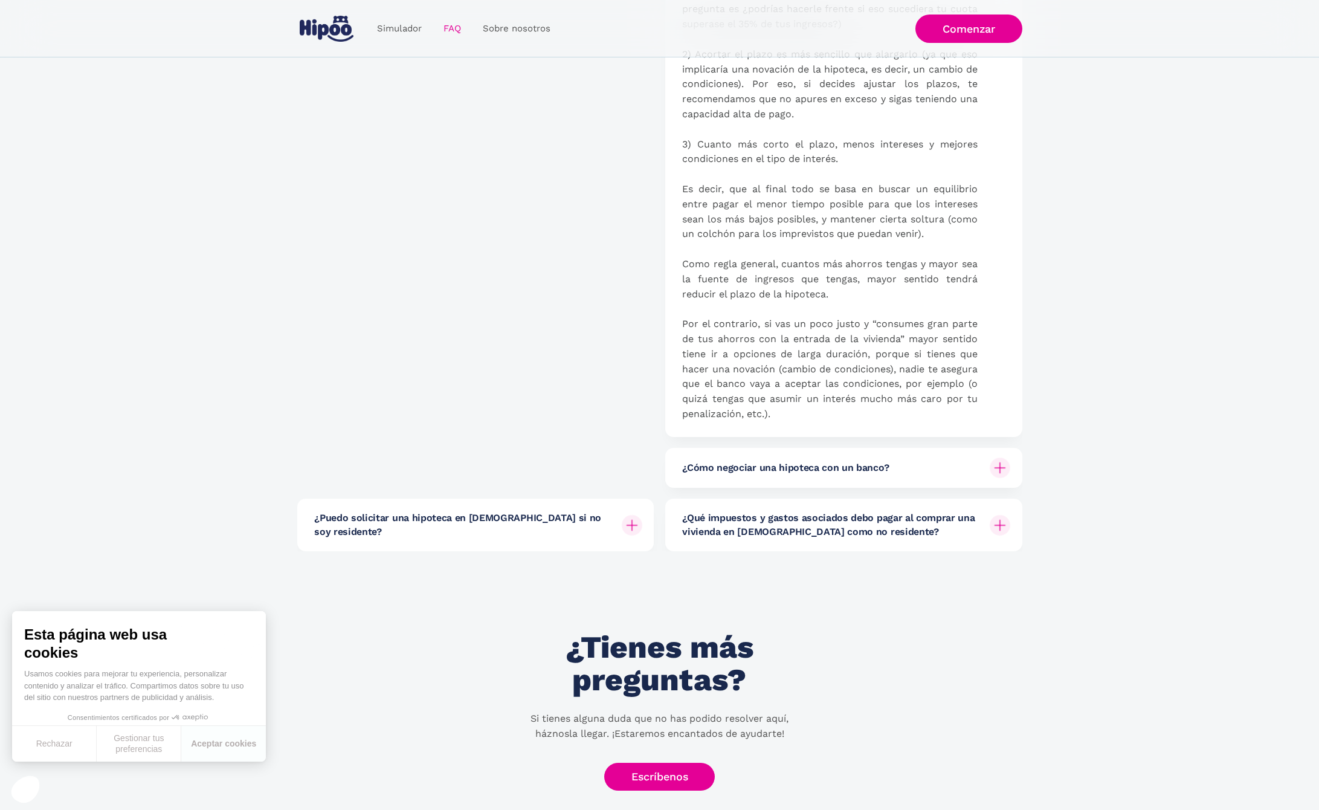
click at [907, 471] on div "¿Cómo negociar una hipoteca con un banco?" at bounding box center [846, 468] width 328 height 40
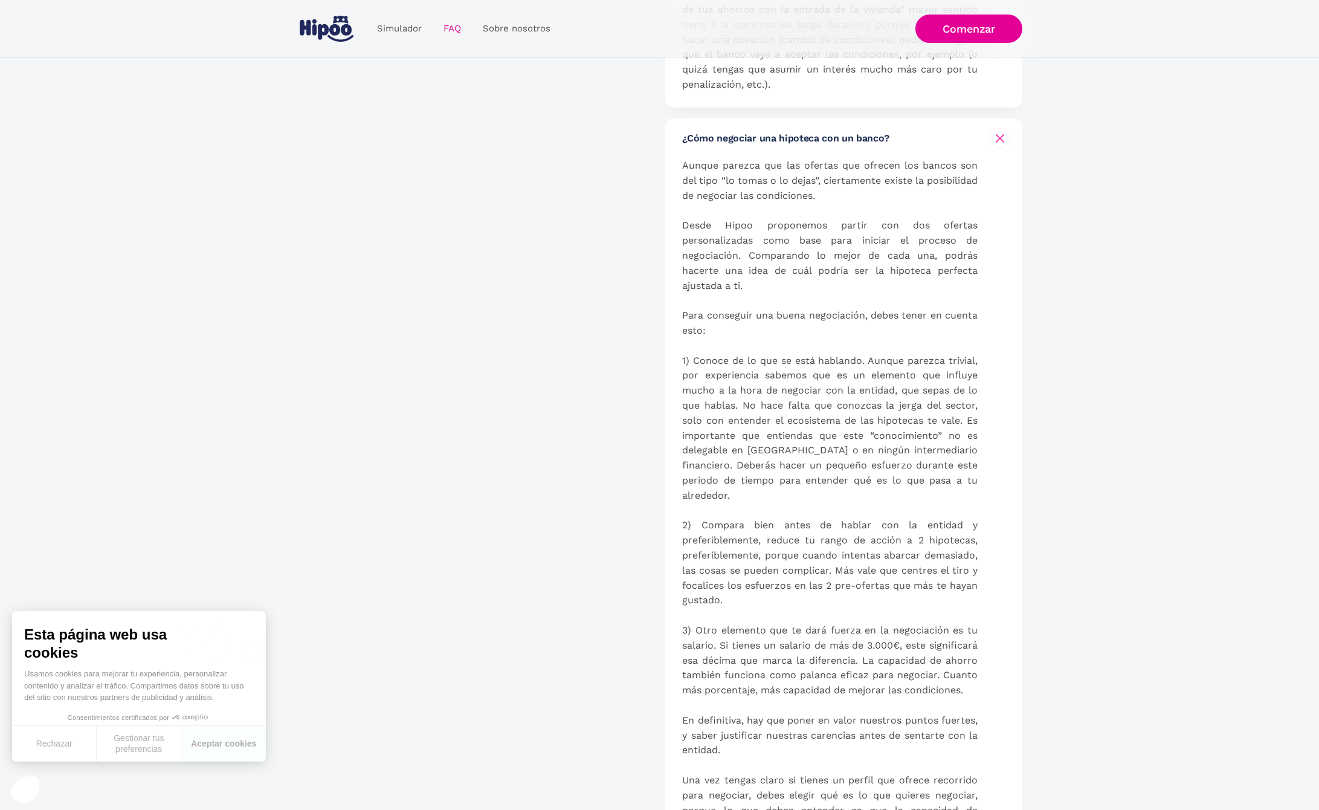
scroll to position [1158, 0]
